Goal: Task Accomplishment & Management: Use online tool/utility

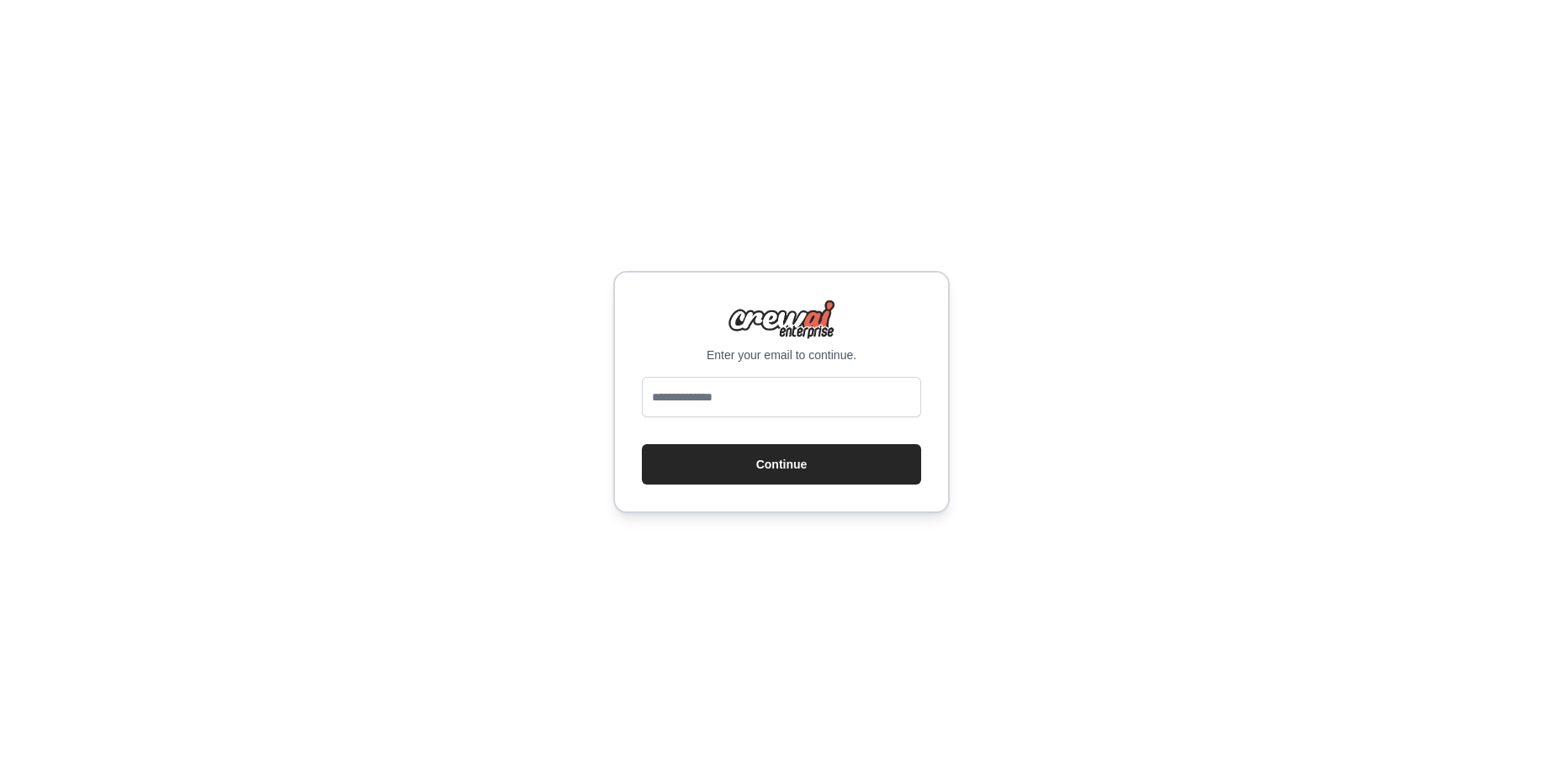
type input "**********"
click at [777, 456] on button "Continue" at bounding box center [782, 464] width 279 height 41
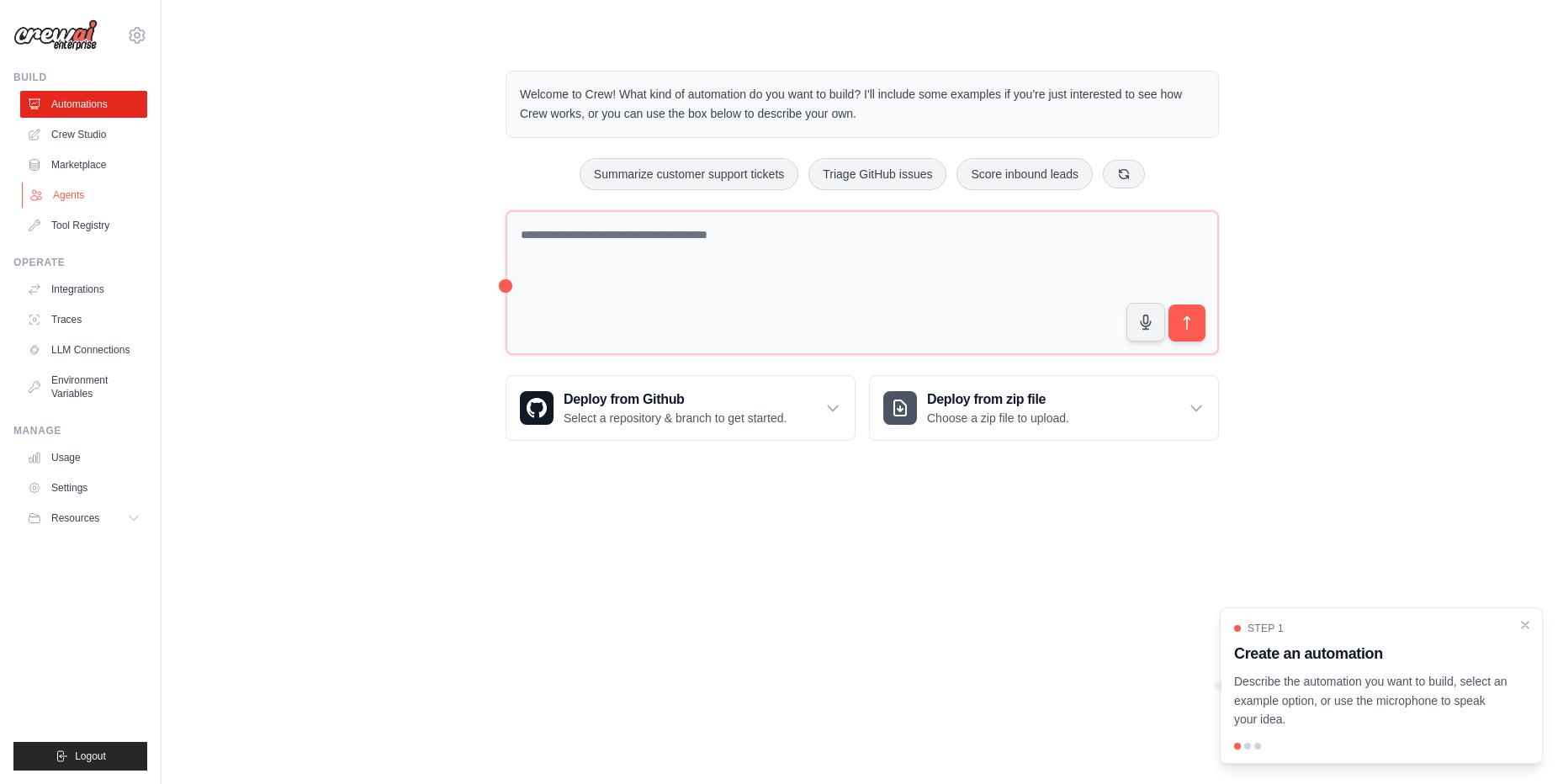
click at [74, 194] on link "Agents" at bounding box center [86, 195] width 127 height 27
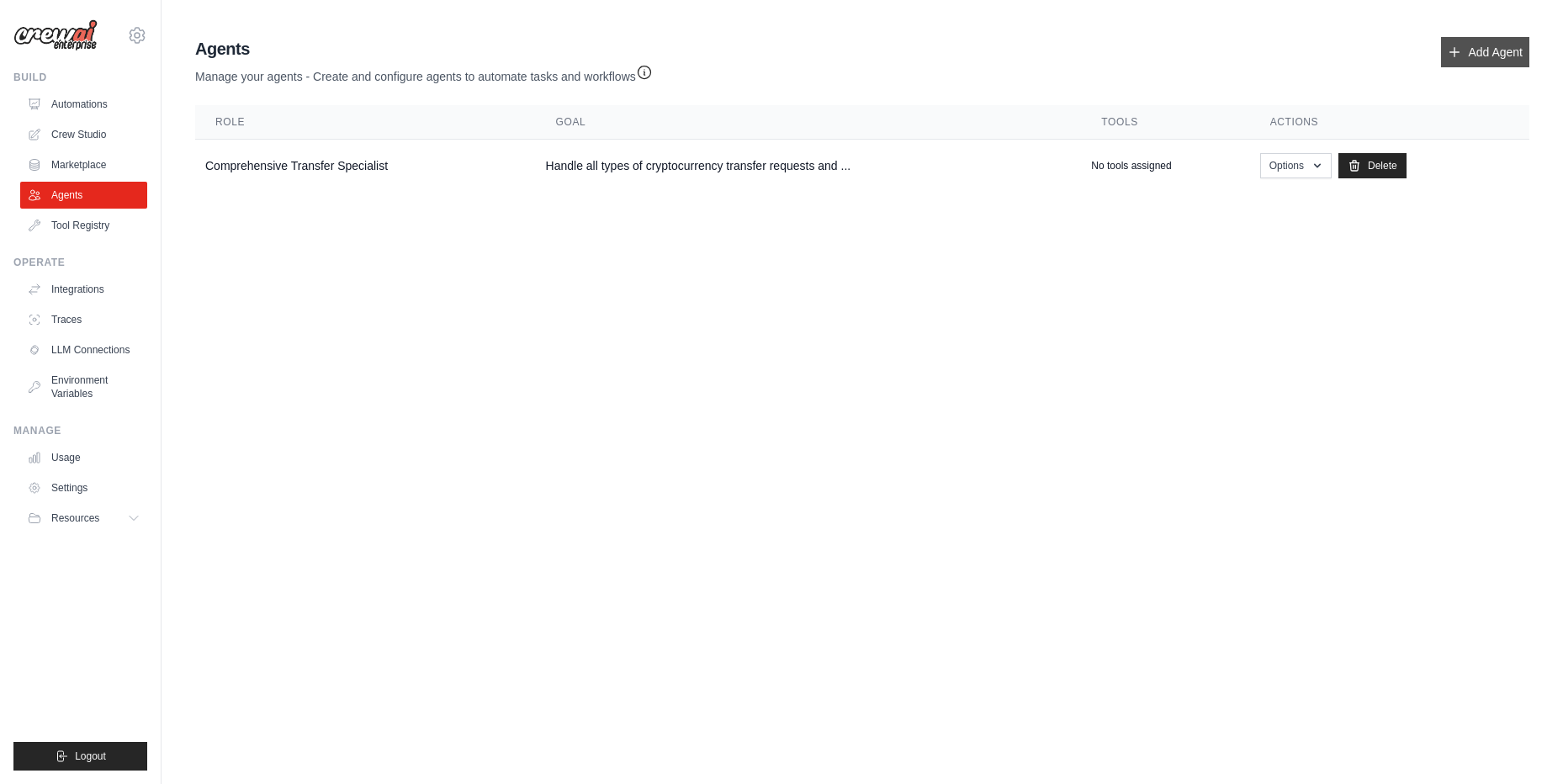
click at [1475, 56] on link "Add Agent" at bounding box center [1484, 52] width 88 height 30
